Goal: Transaction & Acquisition: Book appointment/travel/reservation

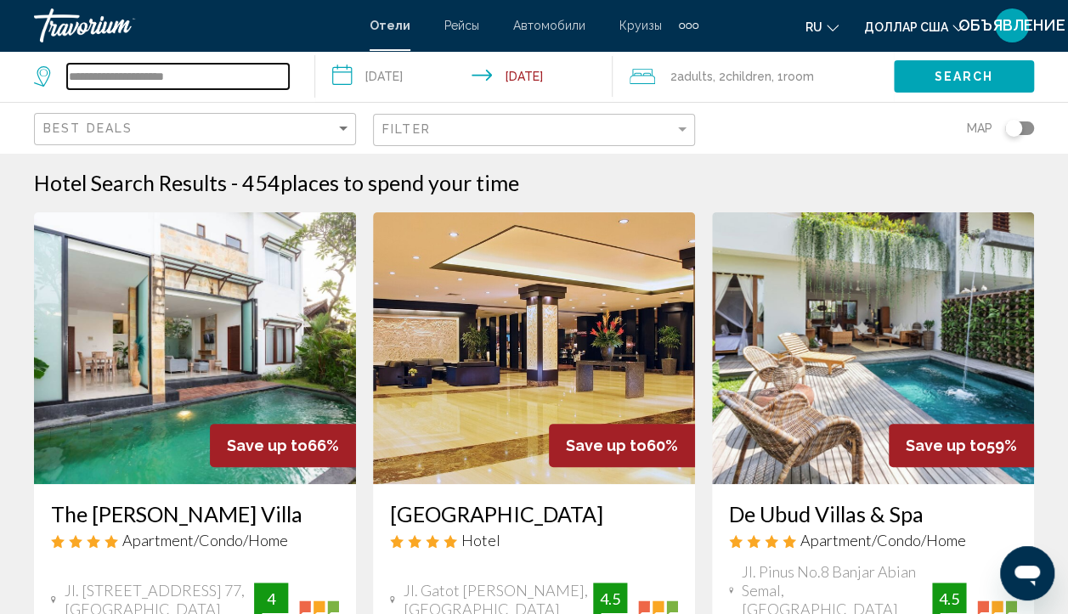
click at [253, 82] on input "**********" at bounding box center [178, 76] width 222 height 25
type input "*"
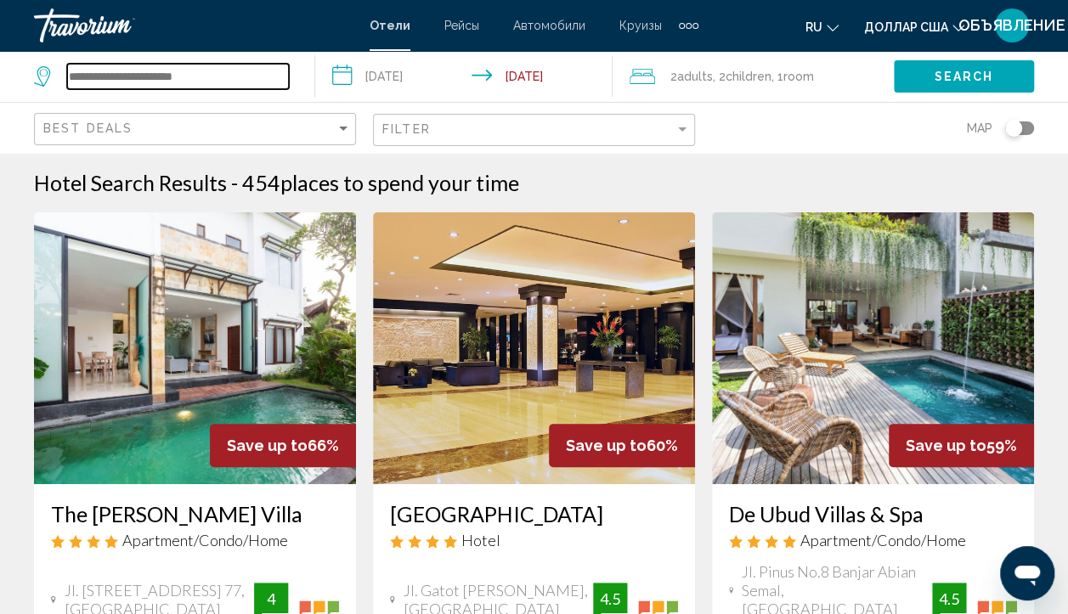
click at [251, 80] on input "Search widget" at bounding box center [178, 76] width 222 height 25
click at [148, 72] on input "Search widget" at bounding box center [178, 76] width 222 height 25
type input "*"
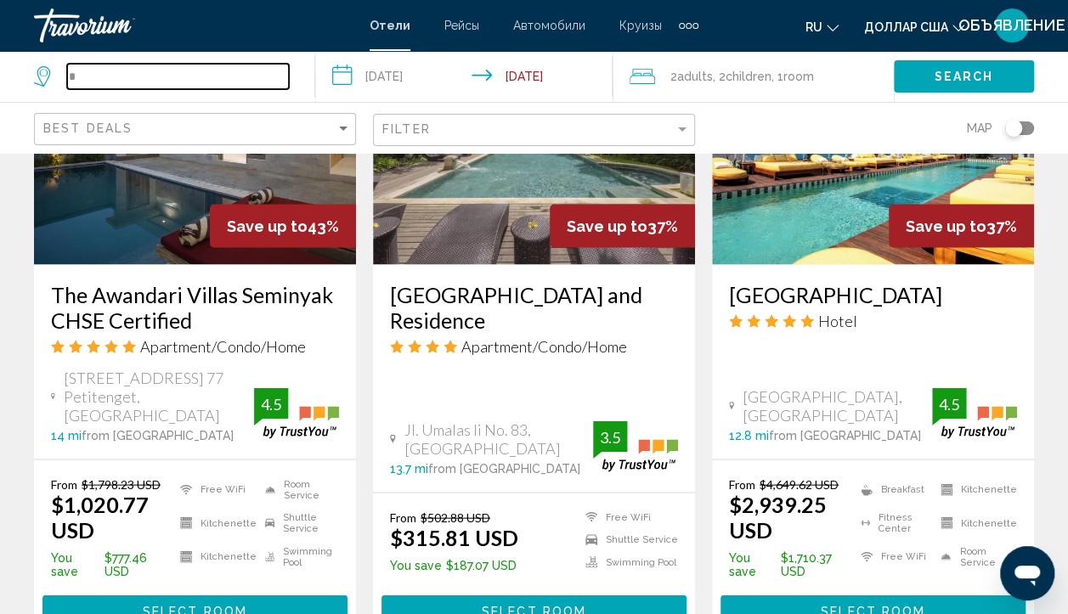
scroll to position [1529, 0]
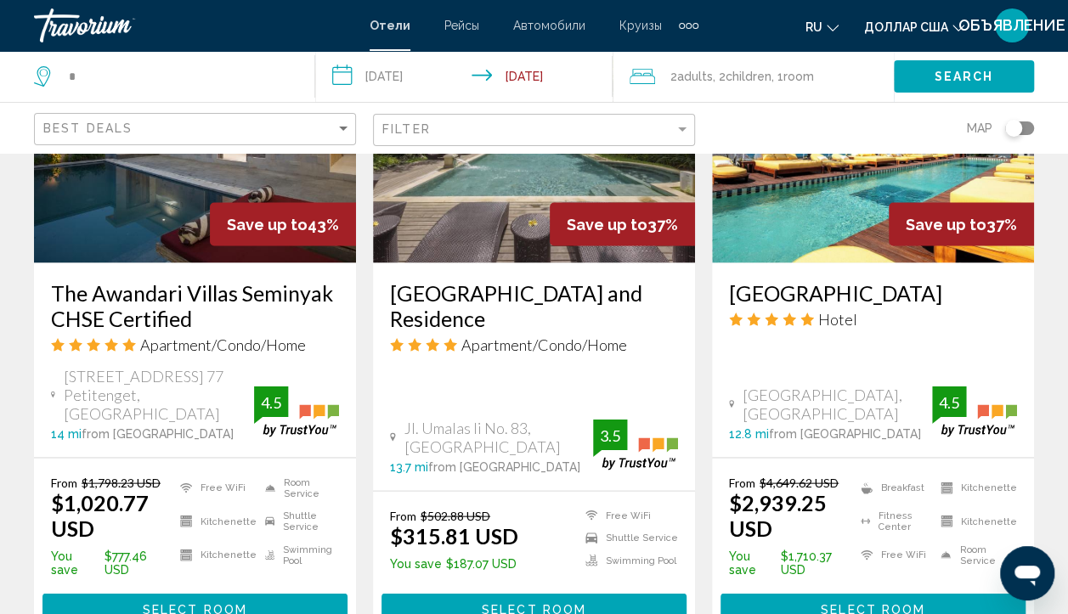
drag, startPoint x: 722, startPoint y: 138, endPoint x: 636, endPoint y: 167, distance: 90.5
click at [636, 167] on img "Основное содержание" at bounding box center [534, 127] width 322 height 272
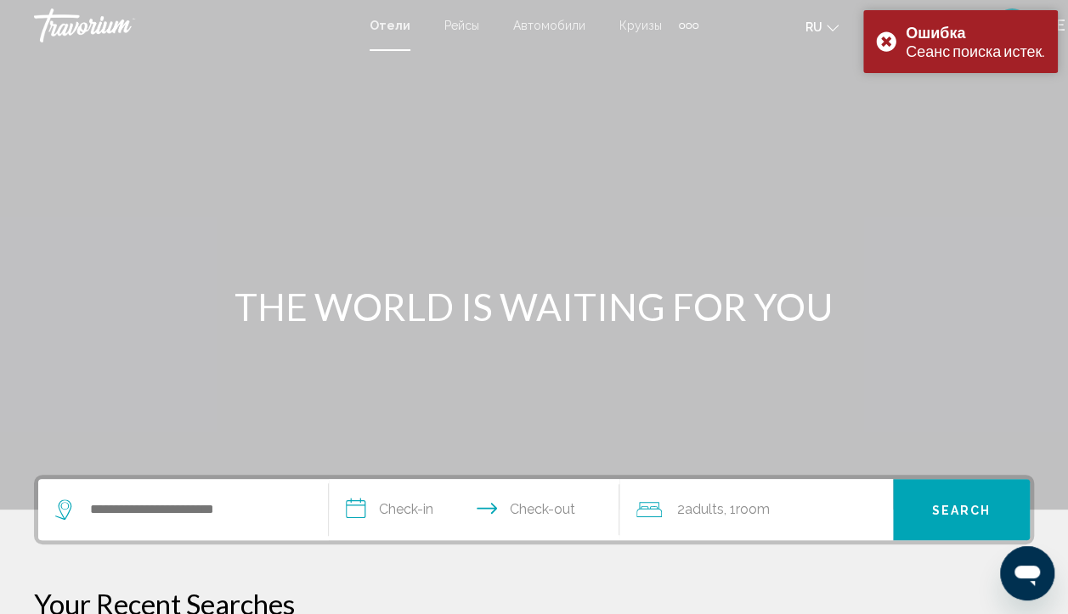
click at [636, 324] on h1 "THE WORLD IS WAITING FOR YOU" at bounding box center [534, 307] width 637 height 44
click at [855, 219] on div "Основное содержание" at bounding box center [534, 255] width 1068 height 510
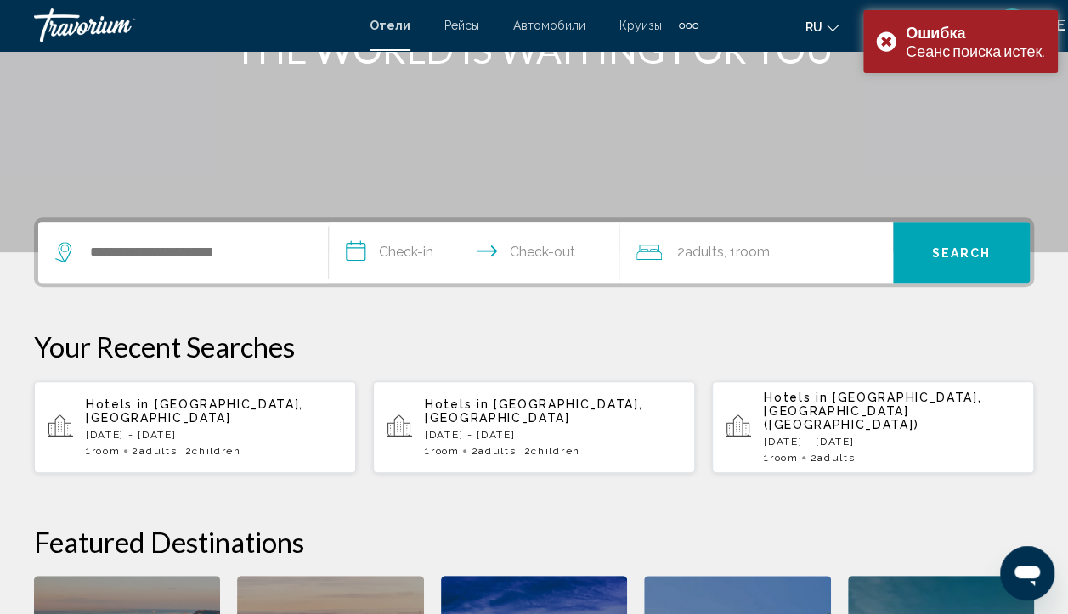
scroll to position [303, 0]
